Goal: Information Seeking & Learning: Check status

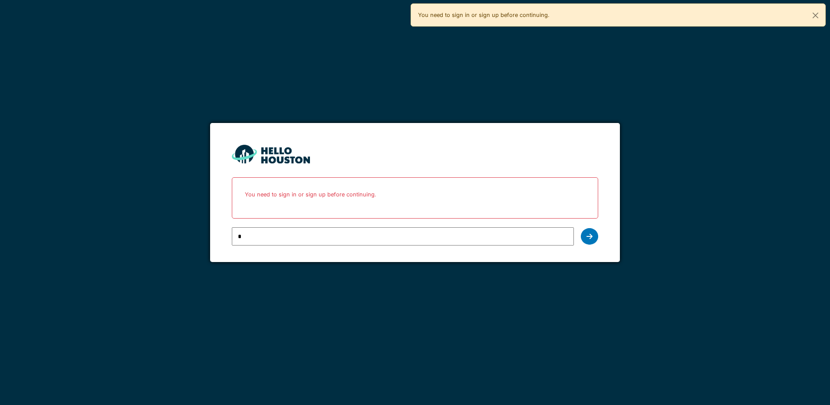
type input "**********"
click at [587, 237] on icon at bounding box center [590, 236] width 6 height 7
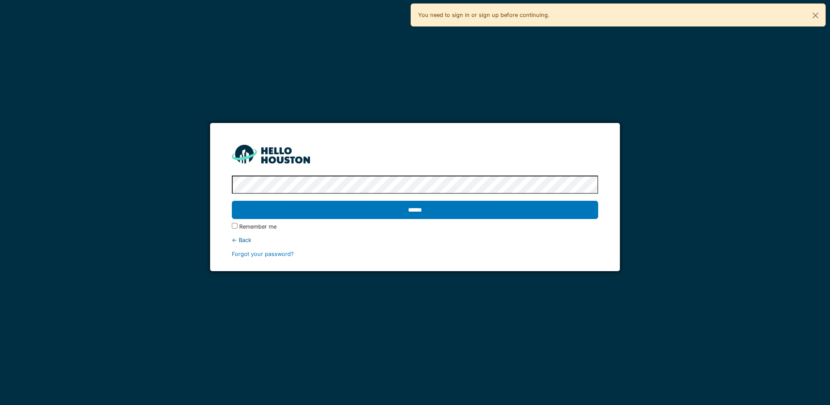
click at [232, 201] on input "******" at bounding box center [415, 210] width 366 height 18
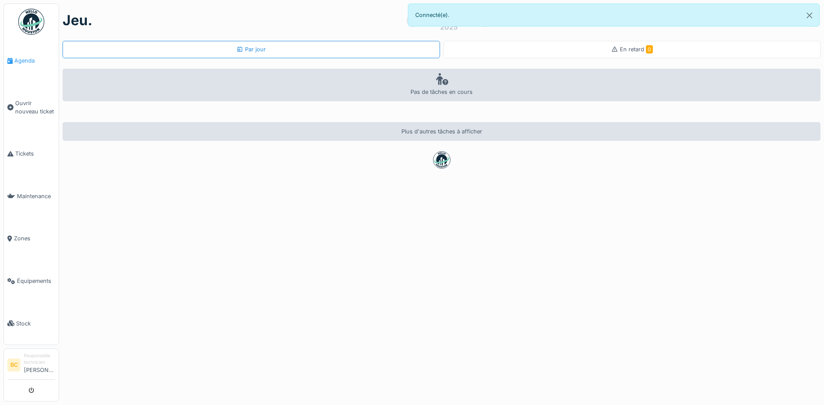
click at [25, 60] on span "Agenda" at bounding box center [34, 60] width 41 height 8
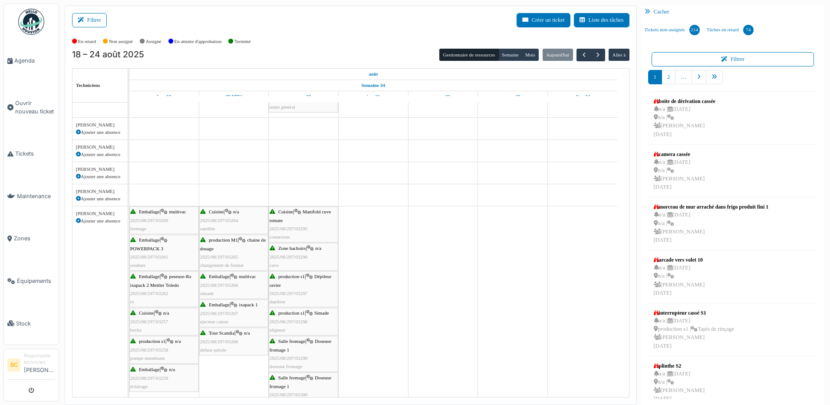
click at [301, 226] on span "2025/08/297/03295" at bounding box center [289, 228] width 38 height 5
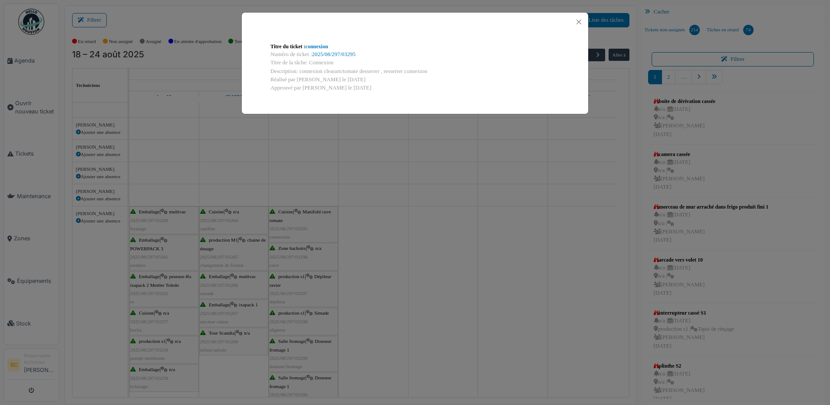
click at [305, 259] on div "Titre du ticket : connexion Numéro de ticket : 2025/08/297/03295 Titre de la tâ…" at bounding box center [415, 202] width 830 height 405
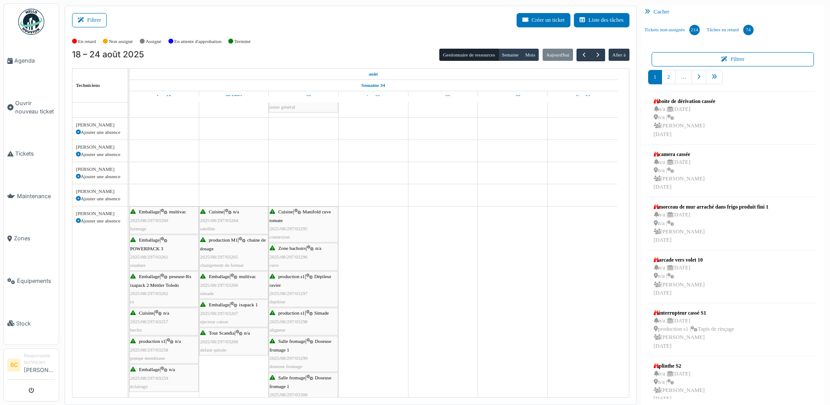
click at [301, 257] on span "2025/08/297/03296" at bounding box center [289, 256] width 38 height 5
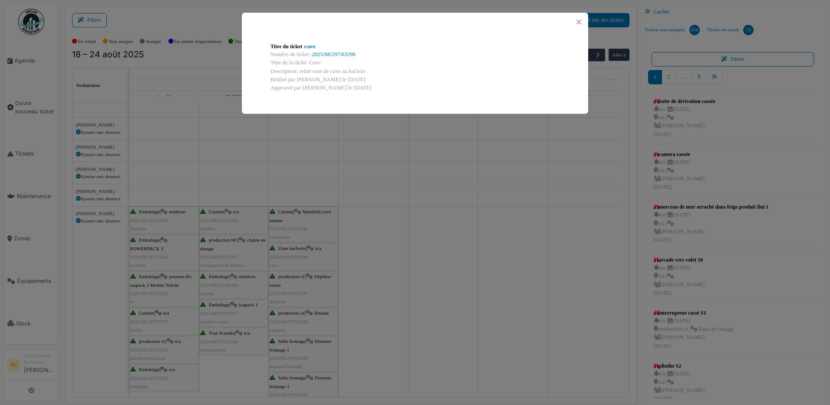
click at [301, 257] on div "Titre du ticket : cuve Numéro de ticket : 2025/08/297/03296 Titre de la tâche: …" at bounding box center [415, 202] width 830 height 405
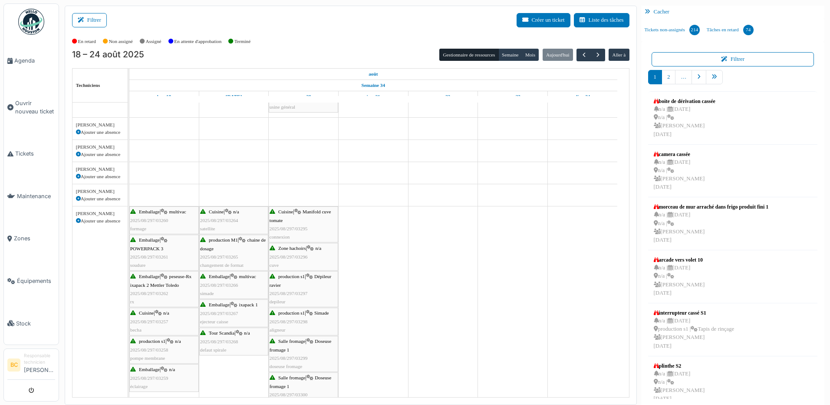
click at [297, 254] on span "2025/08/297/03296" at bounding box center [289, 256] width 38 height 5
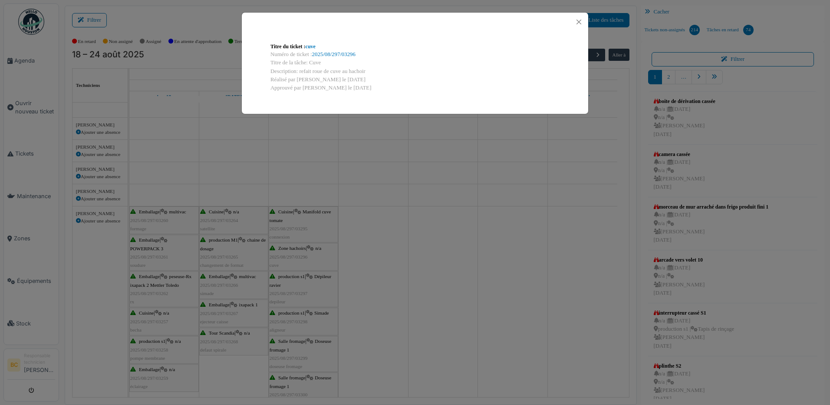
click at [297, 254] on div "Titre du ticket : cuve Numéro de ticket : 2025/08/297/03296 Titre de la tâche: …" at bounding box center [415, 202] width 830 height 405
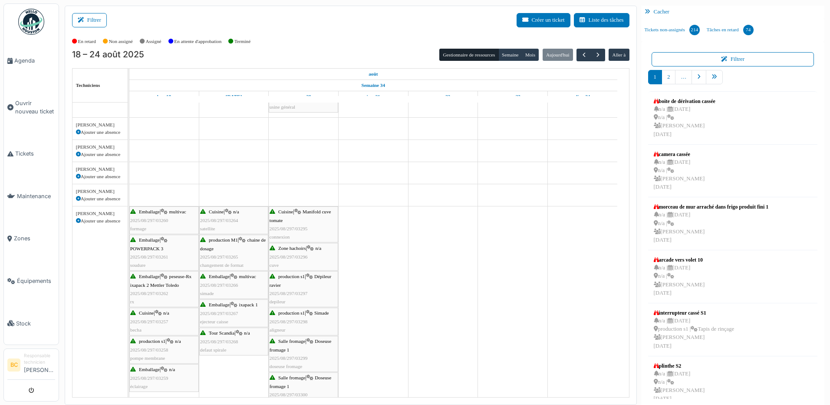
click at [301, 288] on div "production s1 | Dépileur ravier 2025/08/297/03297 depileur" at bounding box center [304, 288] width 68 height 33
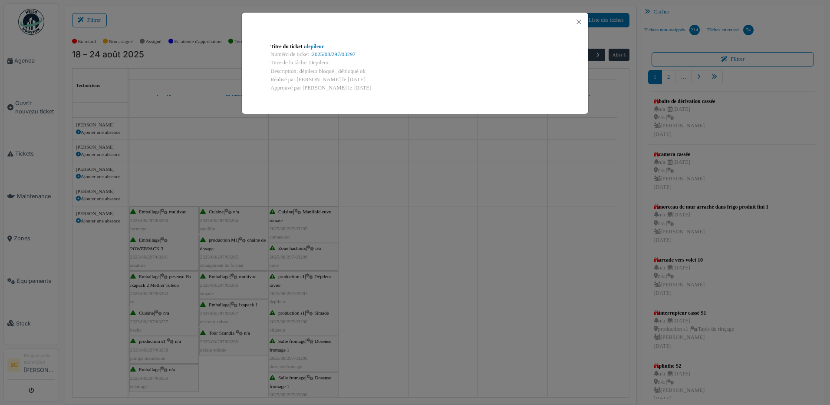
click at [301, 288] on div "Titre du ticket : depileur Numéro de ticket : 2025/08/297/03297 Titre de la tâc…" at bounding box center [415, 202] width 830 height 405
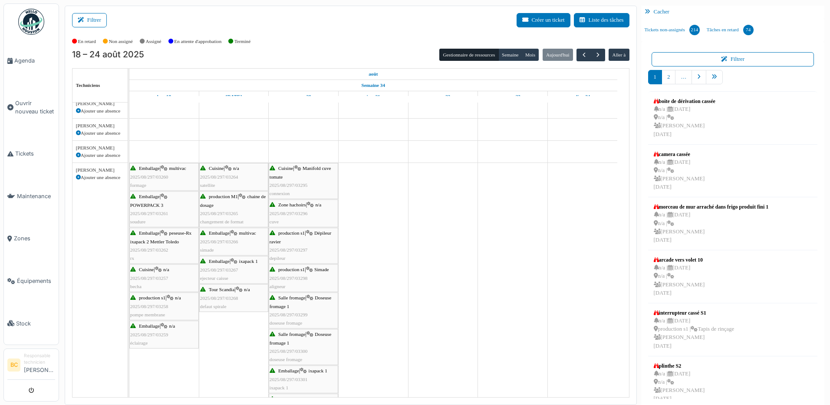
click at [297, 277] on span "2025/08/297/03298" at bounding box center [289, 277] width 38 height 5
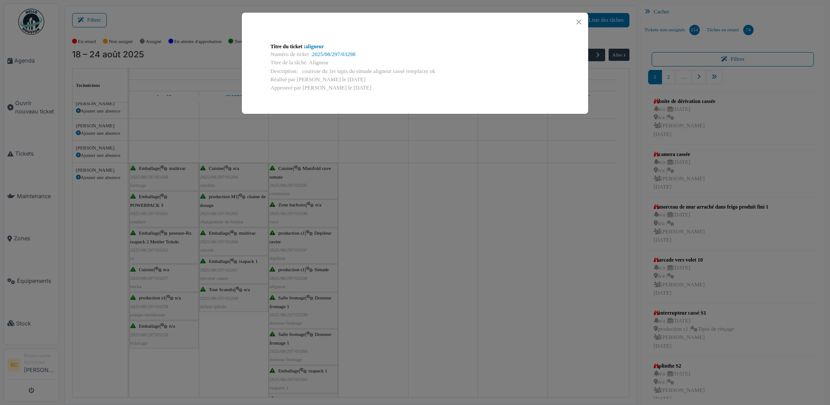
click at [297, 277] on div "Titre du ticket : aligneur Numéro de ticket : 2025/08/297/03298 Titre de la tâc…" at bounding box center [415, 202] width 830 height 405
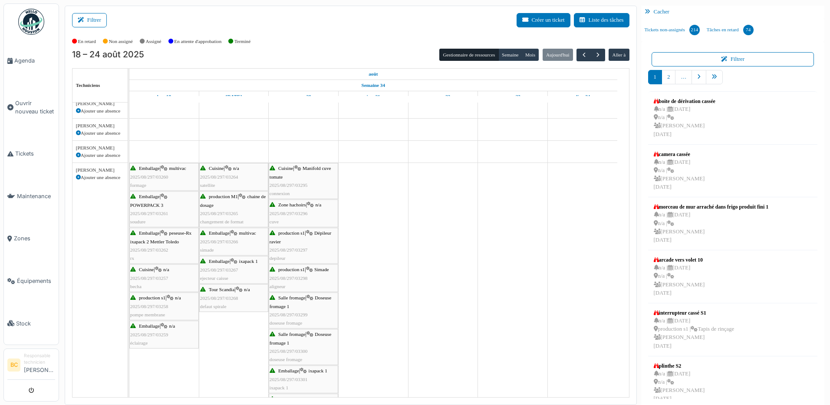
click at [293, 314] on span "2025/08/297/03299" at bounding box center [289, 314] width 38 height 5
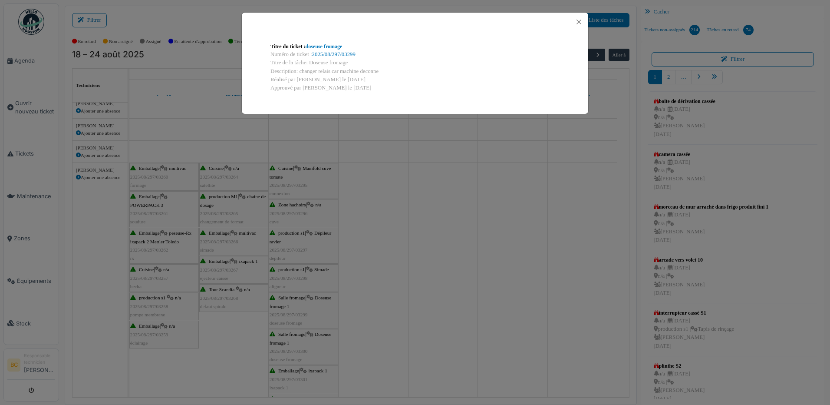
click at [293, 314] on div "Titre du ticket : doseuse fromage Numéro de ticket : 2025/08/297/03299 Titre de…" at bounding box center [415, 202] width 830 height 405
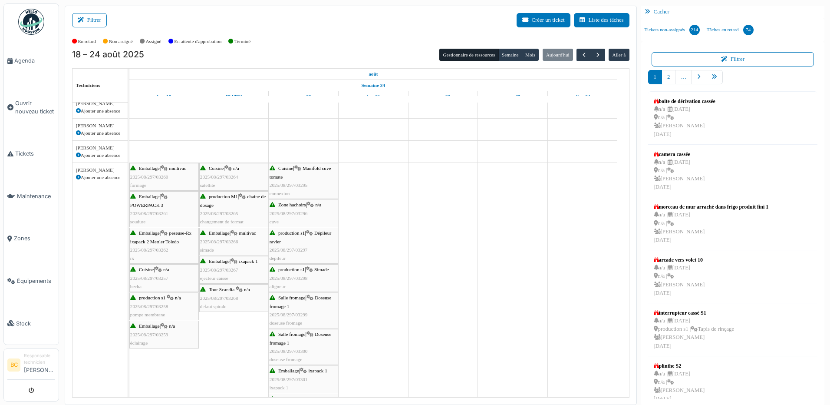
click at [294, 349] on span "2025/08/297/03300" at bounding box center [289, 350] width 38 height 5
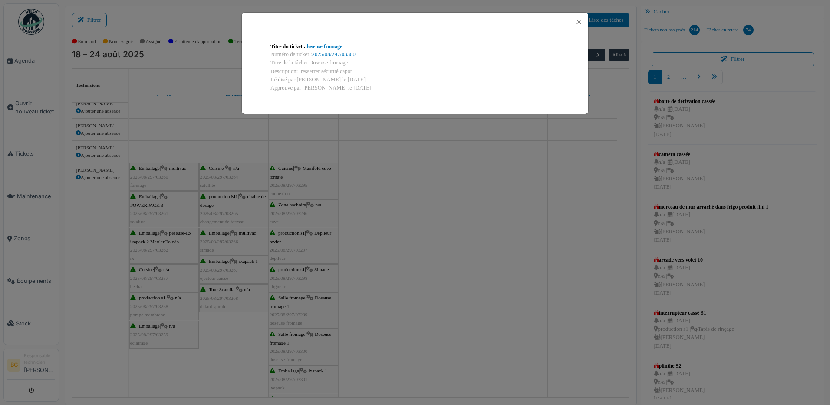
click at [294, 348] on div "Titre du ticket : doseuse fromage Numéro de ticket : 2025/08/297/03300 Titre de…" at bounding box center [415, 202] width 830 height 405
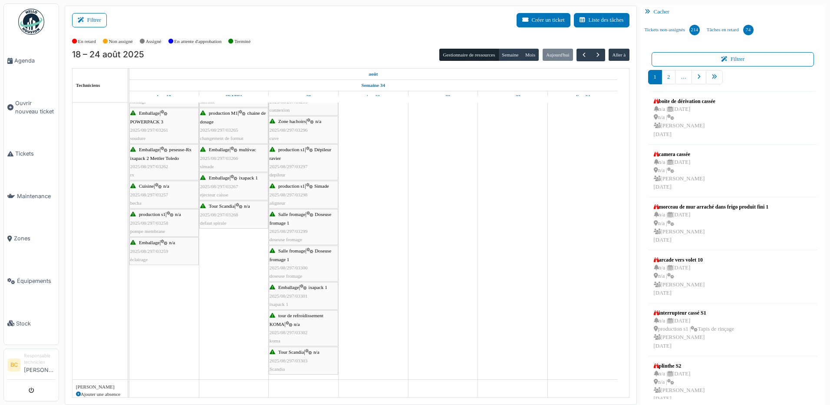
scroll to position [825, 0]
click at [284, 291] on span "2025/08/297/03301" at bounding box center [289, 292] width 38 height 5
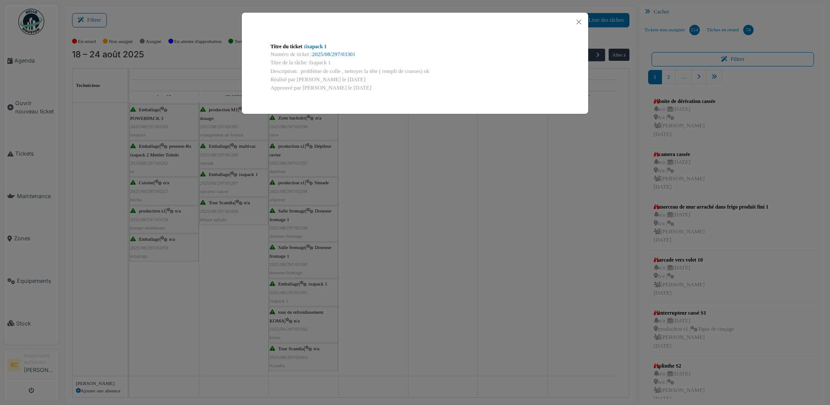
click at [284, 291] on div "Titre du ticket : ixapack 1 Numéro de ticket : 2025/08/297/03301 Titre de la tâ…" at bounding box center [415, 202] width 830 height 405
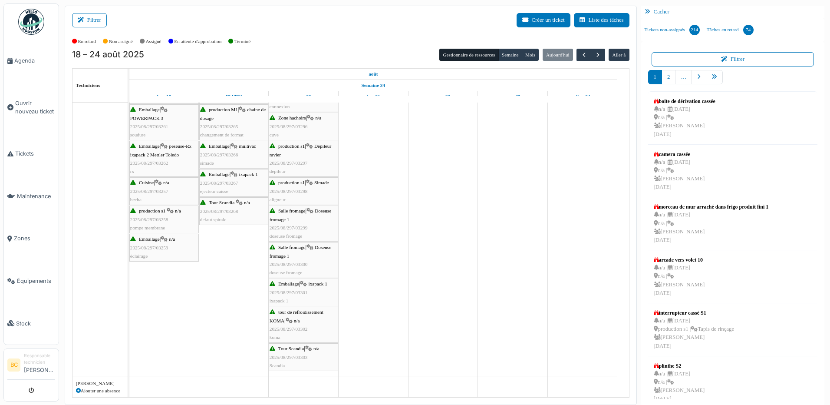
click at [292, 323] on icon at bounding box center [289, 321] width 7 height 6
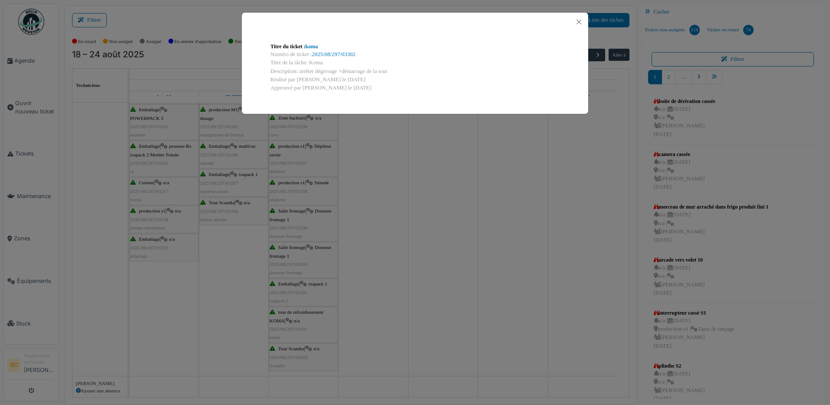
click at [292, 323] on div "Titre du ticket : koma Numéro de ticket : 2025/08/297/03302 Titre de la tâche: …" at bounding box center [415, 202] width 830 height 405
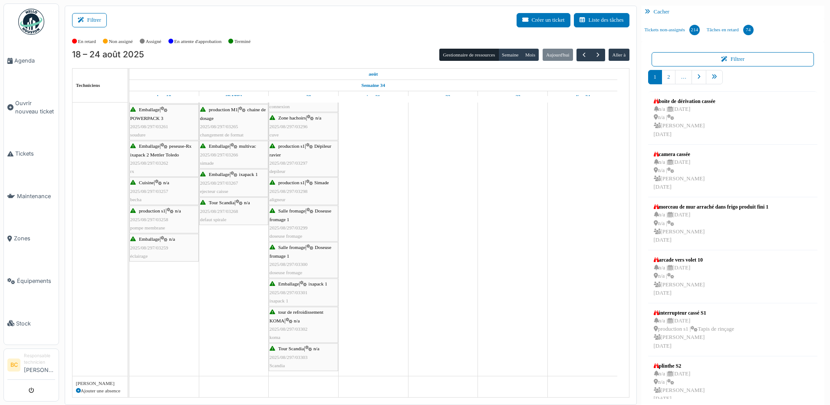
click at [291, 352] on div "Tour Scandia | n/a 2025/08/297/03303 [GEOGRAPHIC_DATA]" at bounding box center [304, 356] width 68 height 25
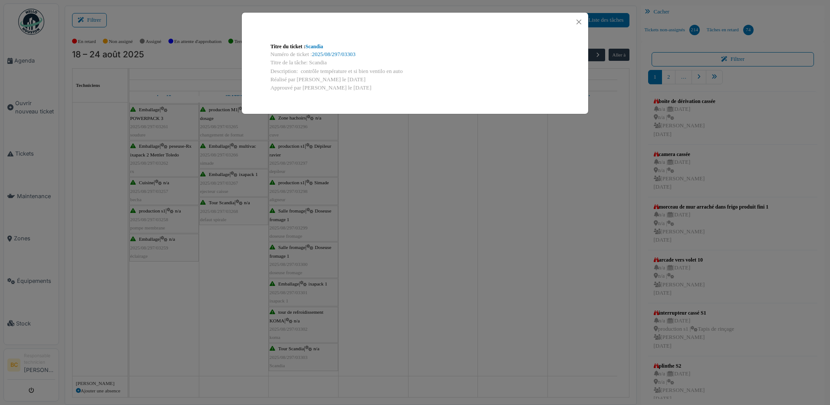
click at [291, 352] on div "Titre du ticket : [GEOGRAPHIC_DATA] Numéro de ticket : 2025/08/297/03303 Titre …" at bounding box center [415, 202] width 830 height 405
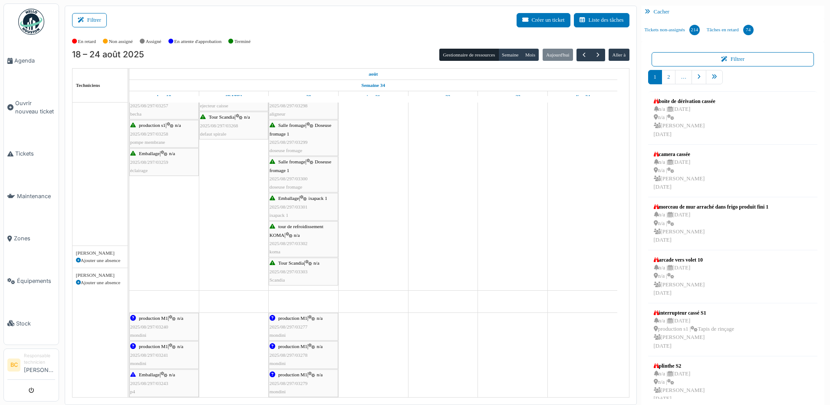
scroll to position [767, 0]
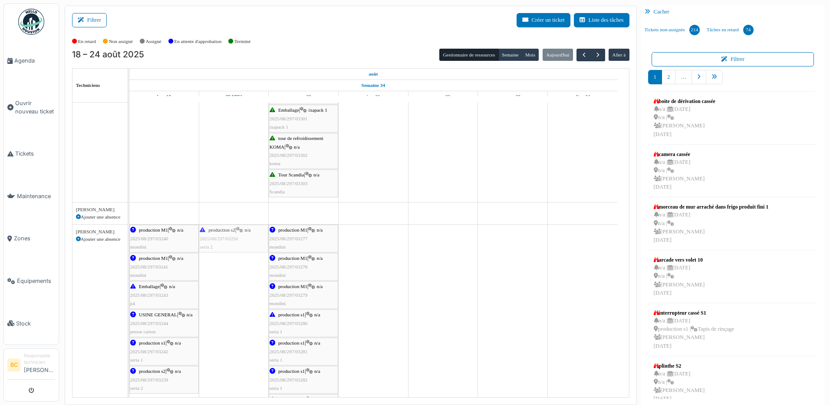
drag, startPoint x: 244, startPoint y: 191, endPoint x: 242, endPoint y: 319, distance: 128.1
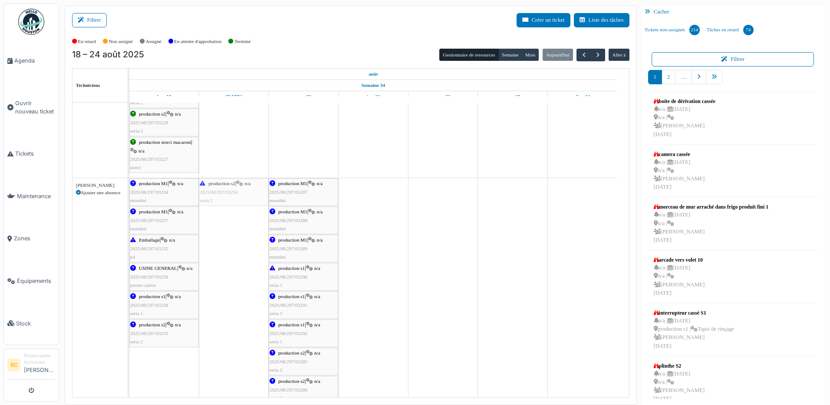
drag, startPoint x: 235, startPoint y: 153, endPoint x: 230, endPoint y: 189, distance: 36.4
